Goal: Transaction & Acquisition: Purchase product/service

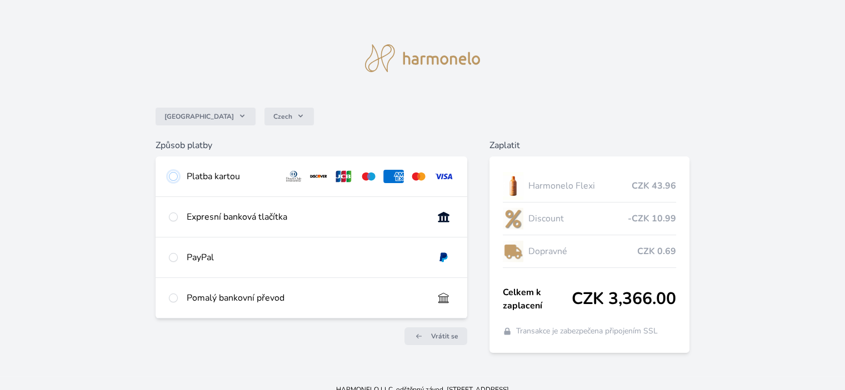
click at [173, 176] on input "radio" at bounding box center [173, 176] width 9 height 9
radio input "true"
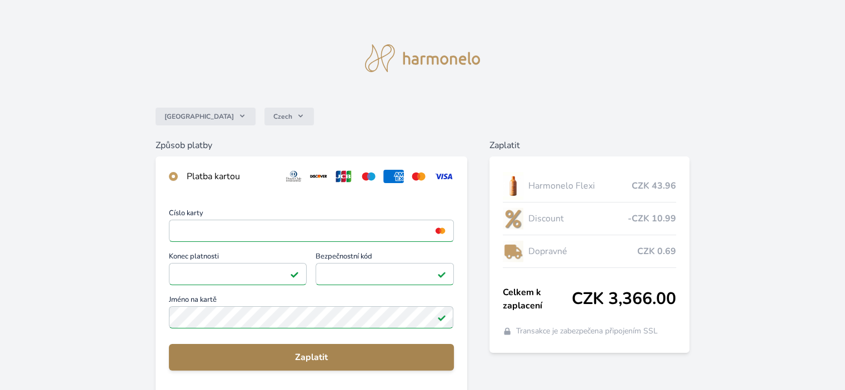
click at [300, 359] on span "Zaplatit" at bounding box center [311, 357] width 267 height 13
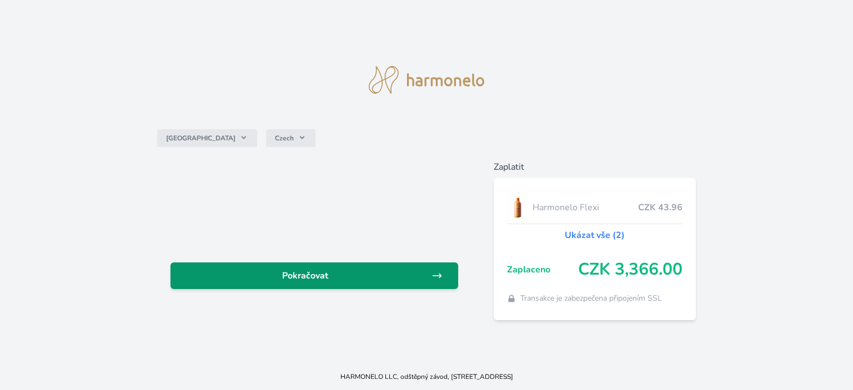
click at [380, 277] on span "Pokračovat" at bounding box center [305, 275] width 252 height 13
